Goal: Information Seeking & Learning: Learn about a topic

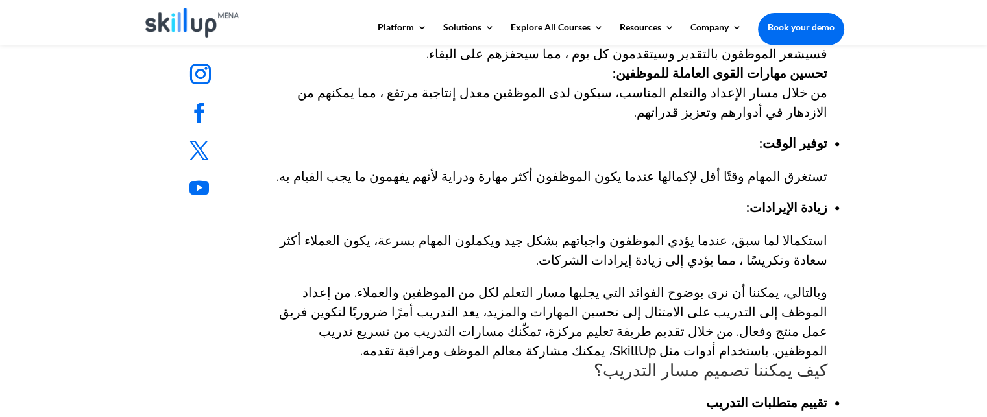
scroll to position [584, 0]
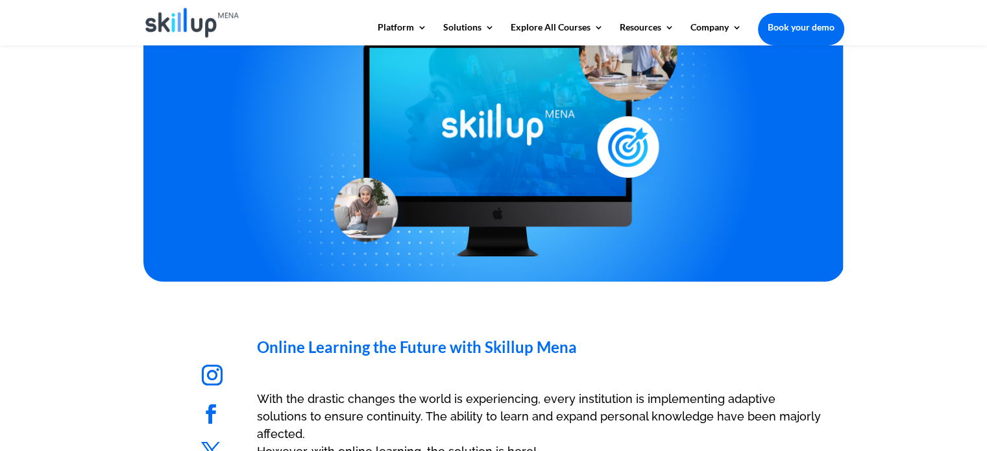
scroll to position [519, 0]
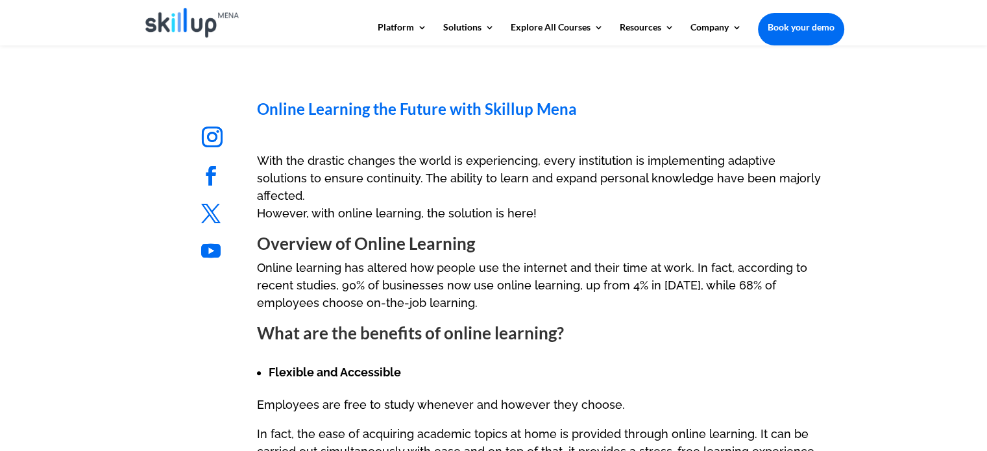
drag, startPoint x: 514, startPoint y: 261, endPoint x: 527, endPoint y: 265, distance: 12.9
click at [286, 107] on span "Online Learning the Future with Skillup Mena" at bounding box center [417, 108] width 320 height 19
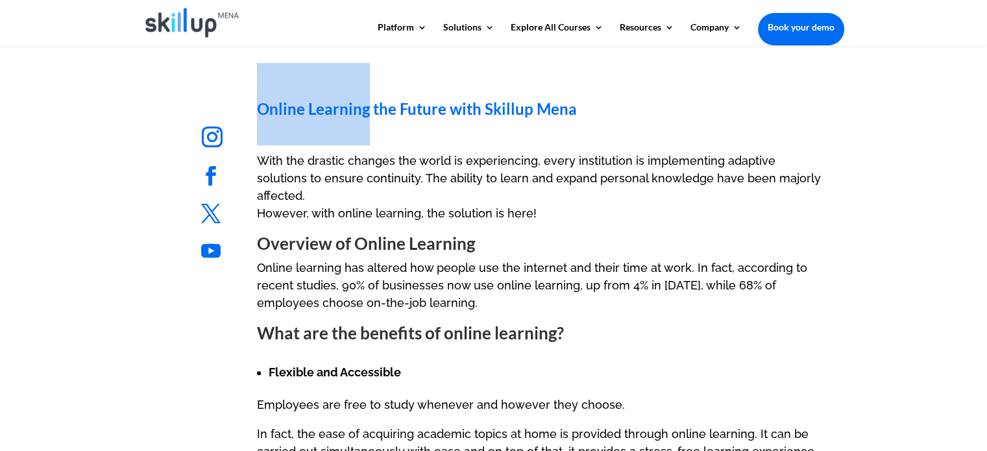
drag, startPoint x: 286, startPoint y: 107, endPoint x: 336, endPoint y: 107, distance: 50.0
click at [336, 107] on span "Online Learning the Future with Skillup Mena" at bounding box center [417, 108] width 320 height 19
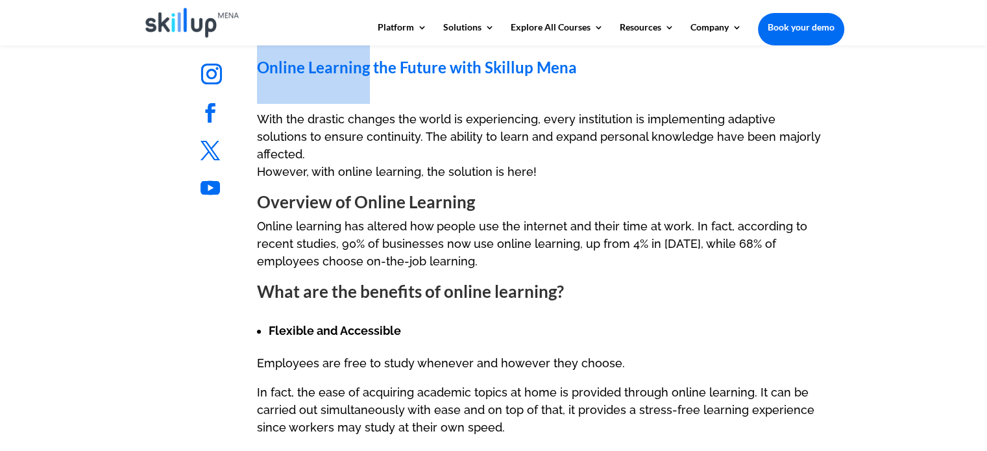
scroll to position [584, 0]
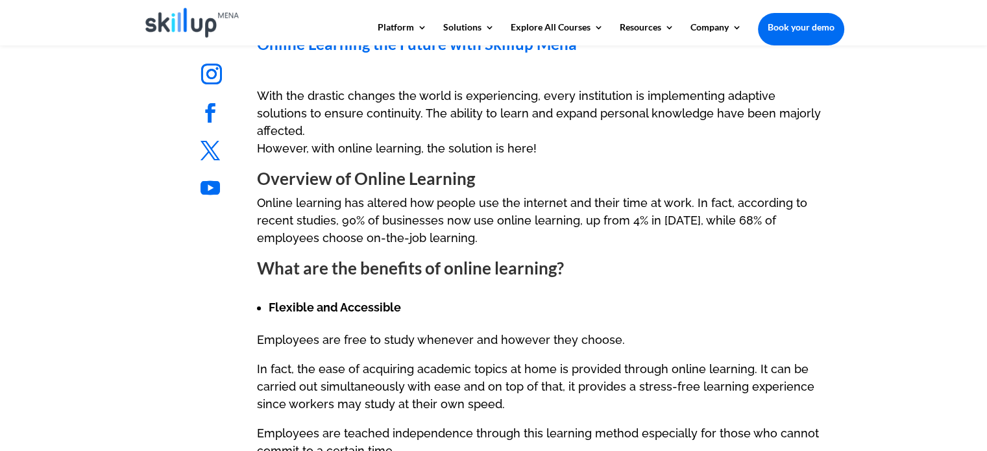
click at [358, 168] on strong "Overview of Online Learning" at bounding box center [366, 178] width 218 height 21
drag, startPoint x: 358, startPoint y: 154, endPoint x: 488, endPoint y: 158, distance: 129.8
click at [488, 169] on h2 "Overview of Online Learning" at bounding box center [542, 181] width 570 height 25
copy div "Online Learning"
